Goal: Transaction & Acquisition: Purchase product/service

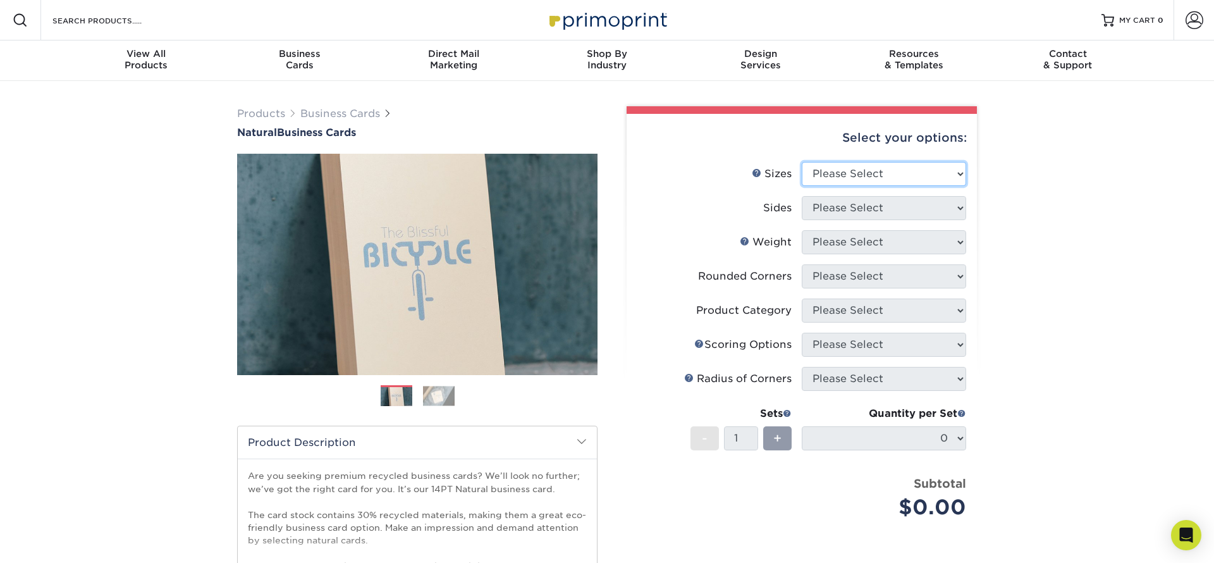
click at [880, 178] on select "Please Select 1.5" x 3.5" - Mini 1.75" x 3.5" - Mini 2" x 2" - Square 2" x 3" -…" at bounding box center [884, 174] width 164 height 24
select select "2.00x3.50"
click at [893, 199] on select "Please Select Print Both Sides Print Front Only" at bounding box center [884, 208] width 164 height 24
select select "13abbda7-1d64-4f25-8bb2-c179b224825d"
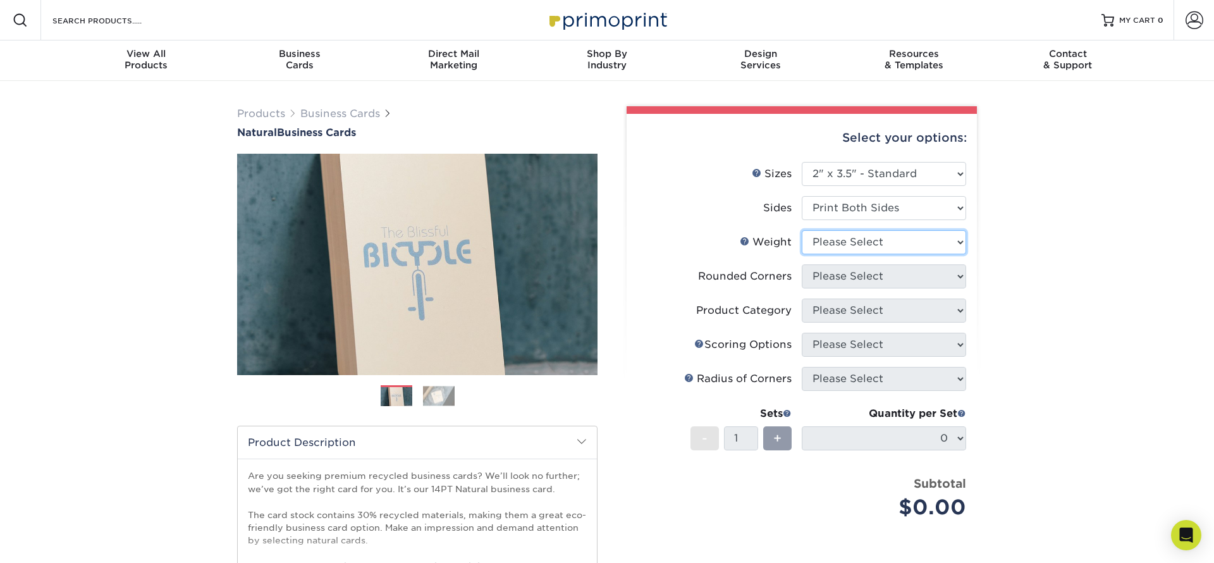
click at [888, 247] on select "Please Select 14PTNT" at bounding box center [884, 242] width 164 height 24
click at [931, 256] on li "Weight Help Weight Please Select 14PTNT" at bounding box center [801, 247] width 329 height 34
click at [927, 247] on select "Please Select 14PTNT" at bounding box center [884, 242] width 164 height 24
select select "14PTNT"
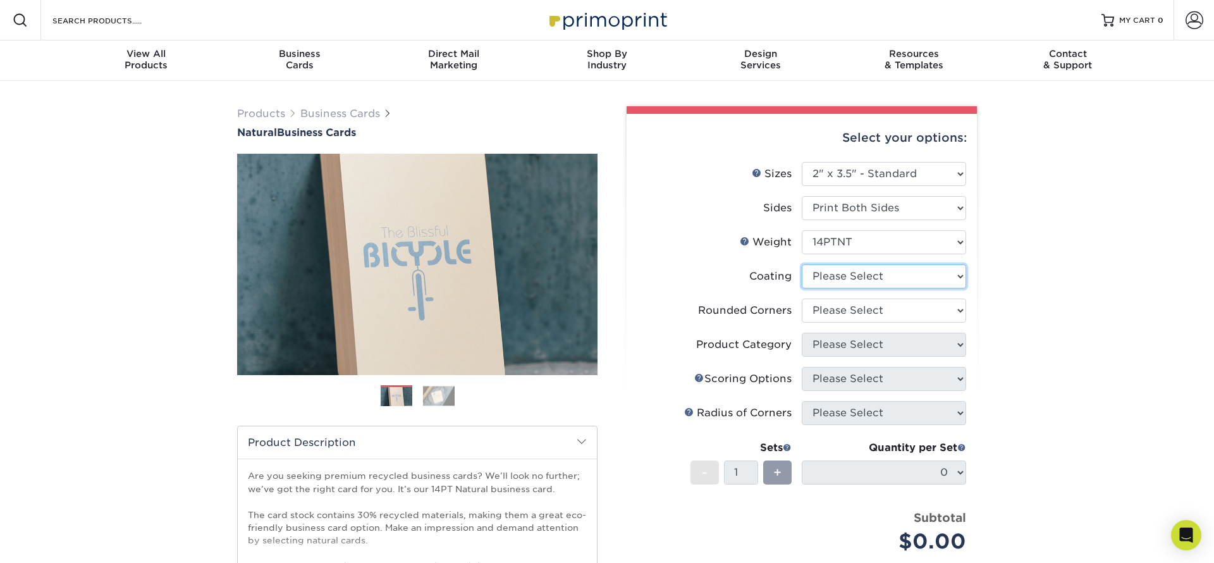
click at [918, 276] on select at bounding box center [884, 276] width 164 height 24
click at [936, 271] on select at bounding box center [884, 276] width 164 height 24
select select "3e7618de-abca-4bda-9f97-8b9129e913d8"
click at [0, 0] on div at bounding box center [0, 0] width 0 height 0
click at [925, 309] on select "Please Select Yes - Round 2 Corners Yes - Round 4 Corners No" at bounding box center [884, 310] width 164 height 24
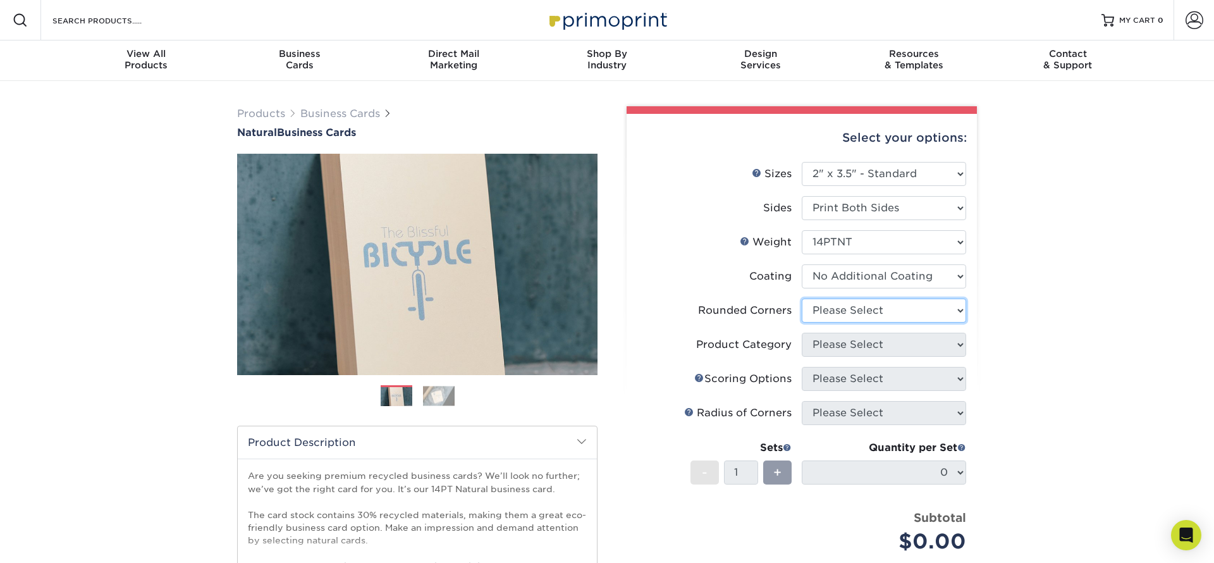
select select "0"
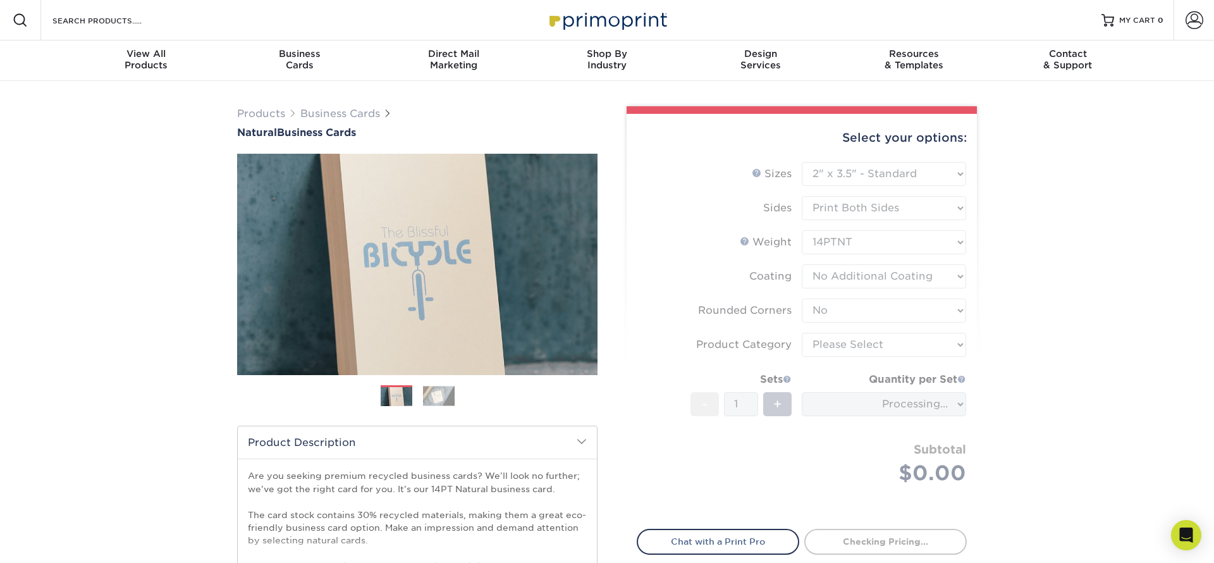
click at [891, 345] on form "Sizes Help Sizes Please Select 1.5" x 3.5" - Mini 1.75" x 3.5" - Mini 2" x 2" -…" at bounding box center [802, 338] width 330 height 352
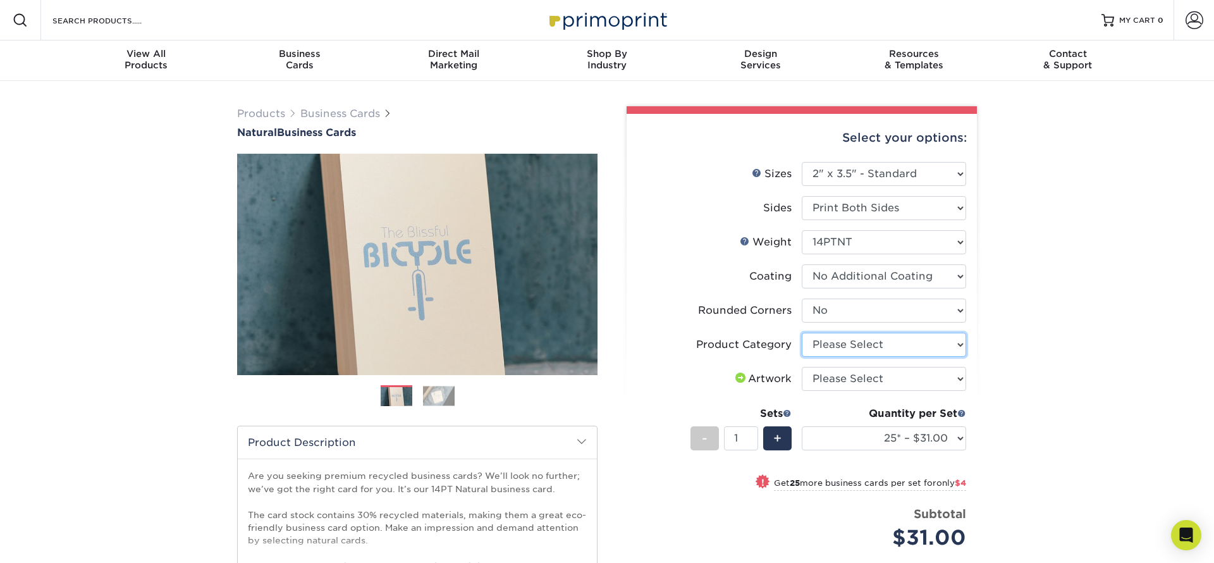
click at [891, 345] on select "Please Select Business Cards" at bounding box center [884, 345] width 164 height 24
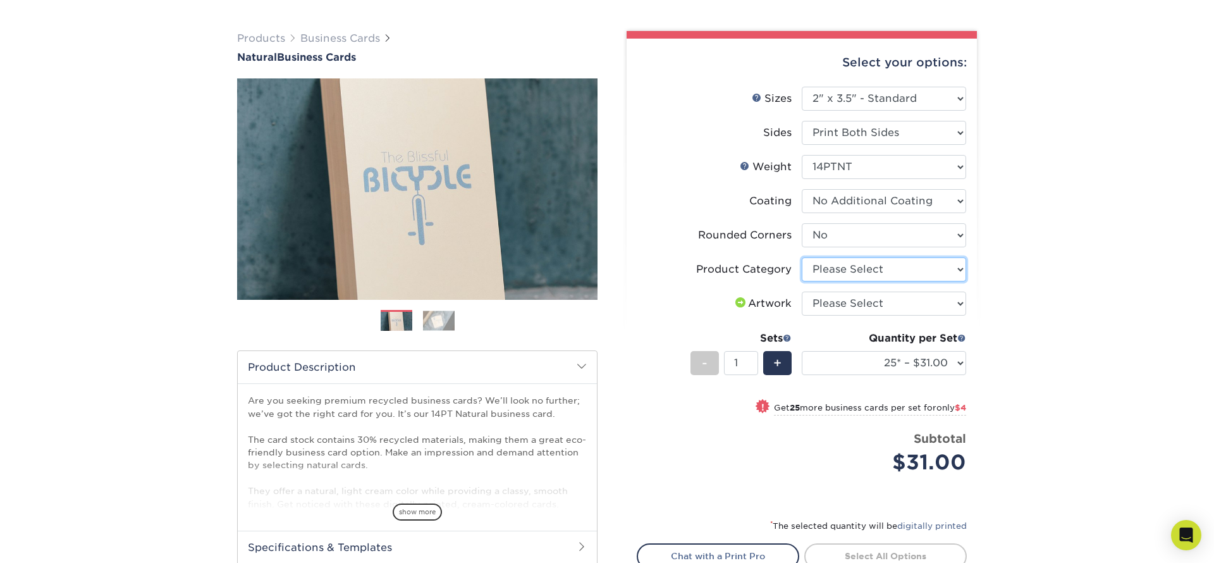
scroll to position [86, 0]
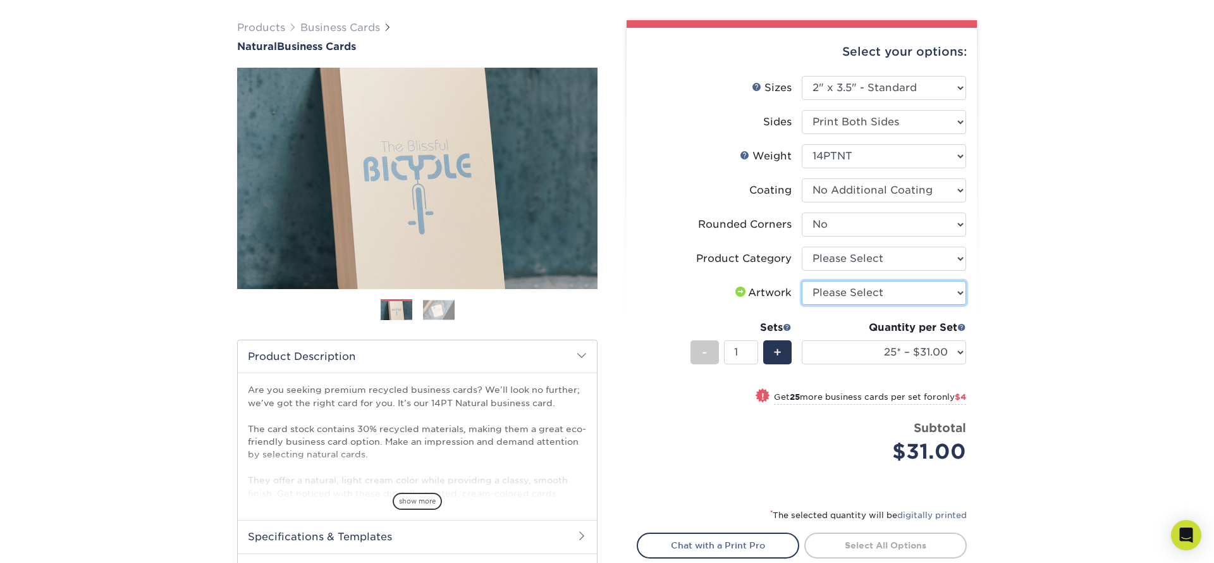
click at [923, 301] on select "Please Select I will upload files I need a design - $100" at bounding box center [884, 293] width 164 height 24
